Goal: Use online tool/utility: Utilize a website feature to perform a specific function

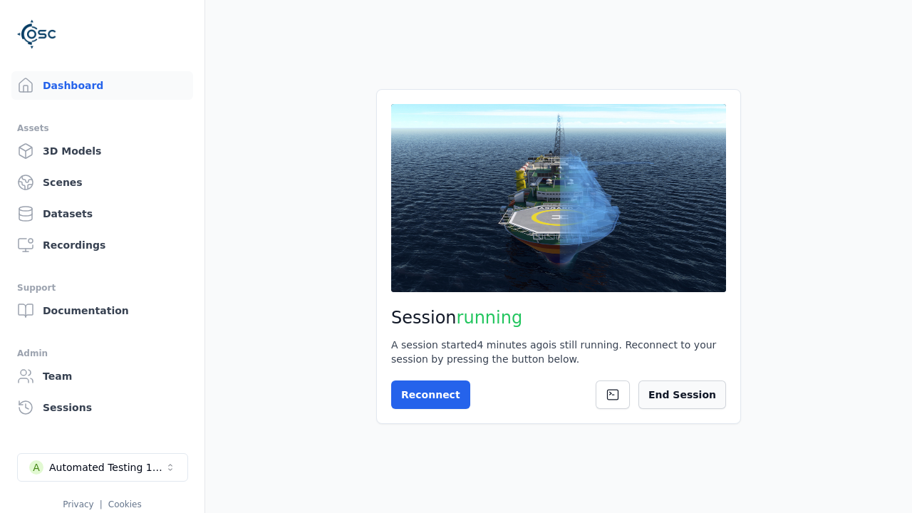
click at [698, 401] on button "End Session" at bounding box center [683, 395] width 88 height 29
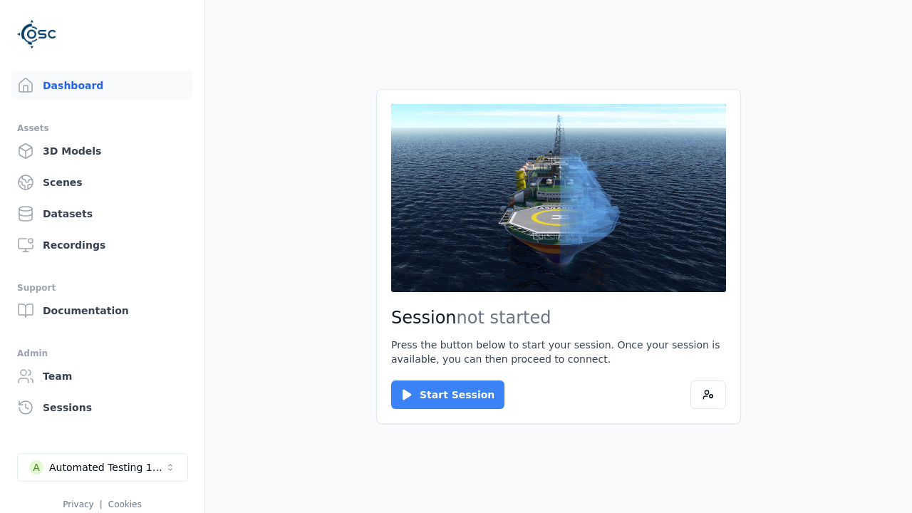
click at [439, 395] on button "Start Session" at bounding box center [447, 395] width 113 height 29
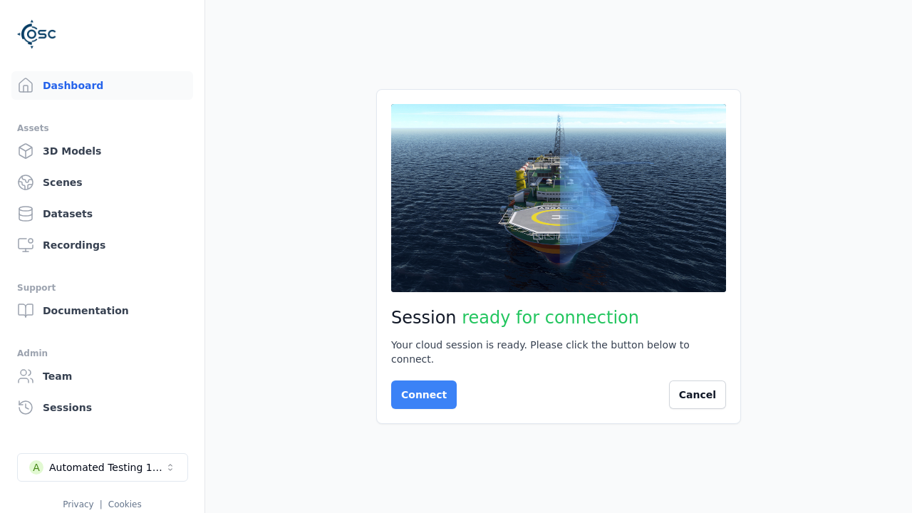
click at [420, 388] on button "Connect" at bounding box center [424, 395] width 66 height 29
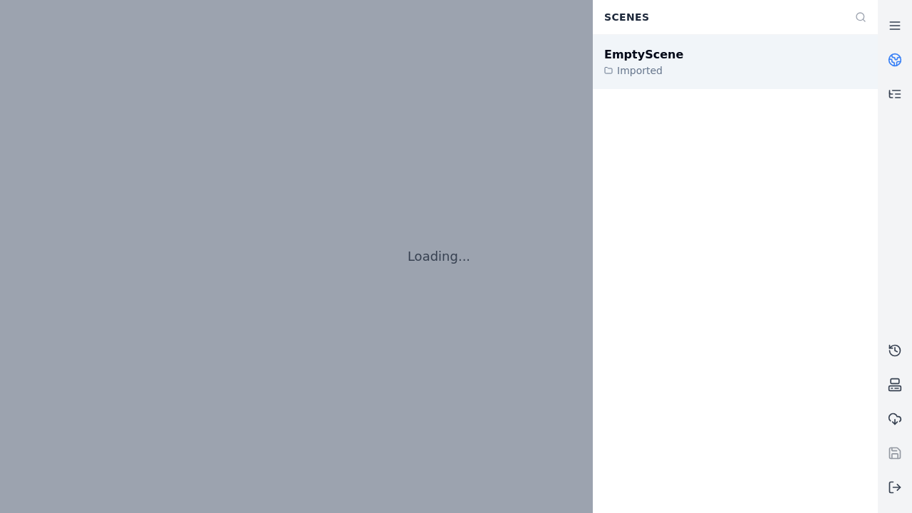
click at [636, 54] on div "EmptyScene" at bounding box center [643, 54] width 79 height 17
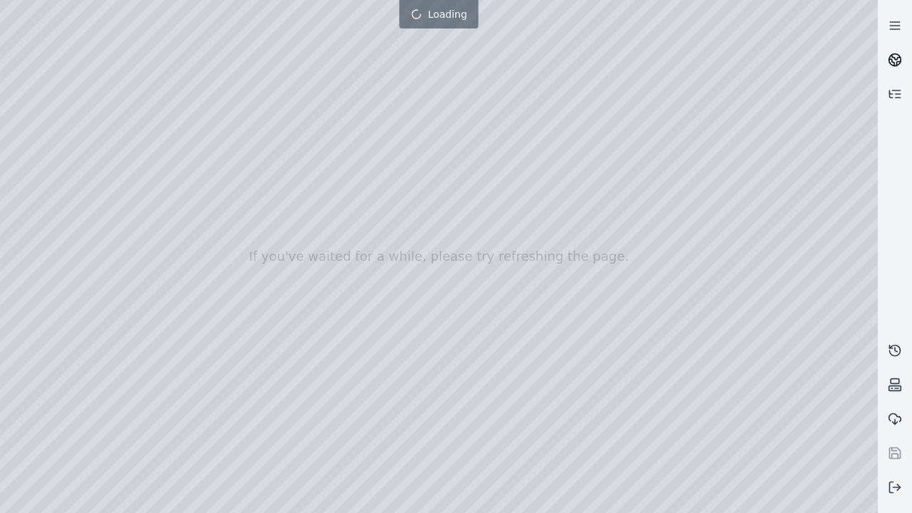
click at [900, 53] on icon at bounding box center [895, 60] width 14 height 14
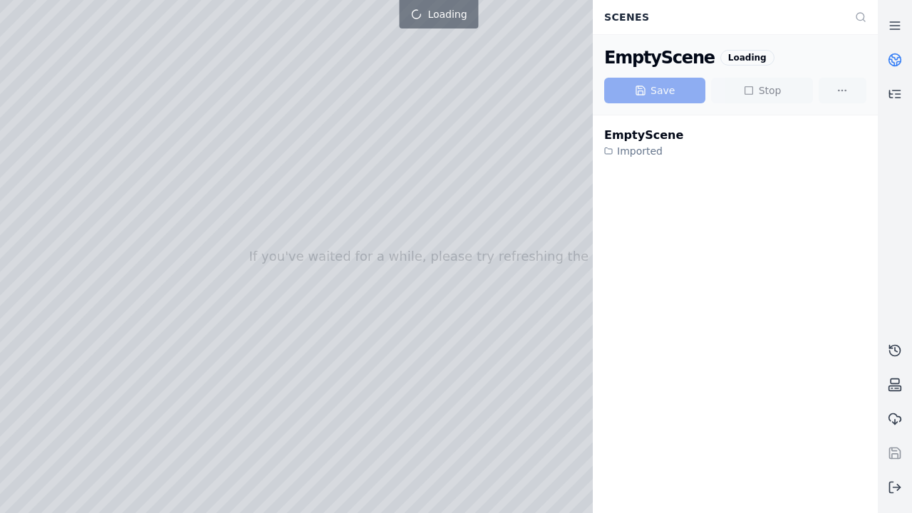
click at [263, 85] on div at bounding box center [439, 256] width 878 height 513
click at [247, 77] on div at bounding box center [439, 256] width 878 height 513
click at [31, 130] on div at bounding box center [439, 256] width 878 height 513
click at [31, 148] on div at bounding box center [439, 256] width 878 height 513
click at [158, 33] on div at bounding box center [439, 256] width 878 height 513
